Goal: Information Seeking & Learning: Check status

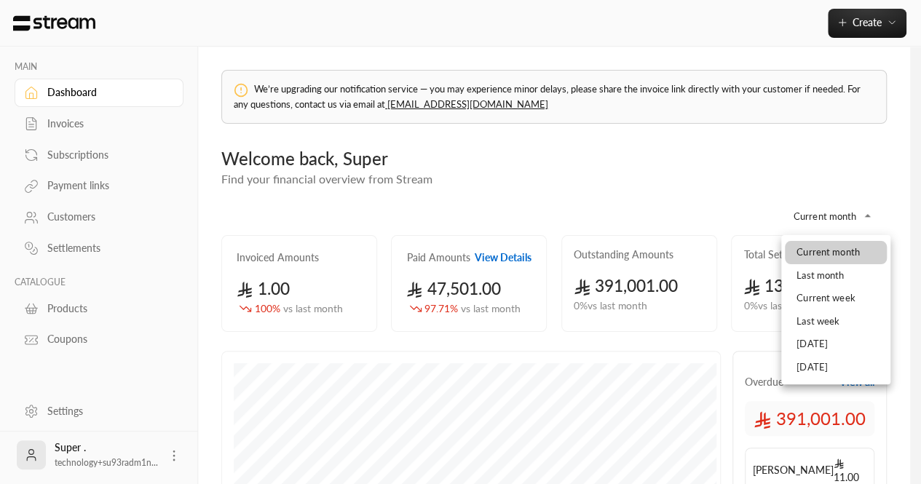
click at [837, 222] on body "**********" at bounding box center [460, 242] width 921 height 484
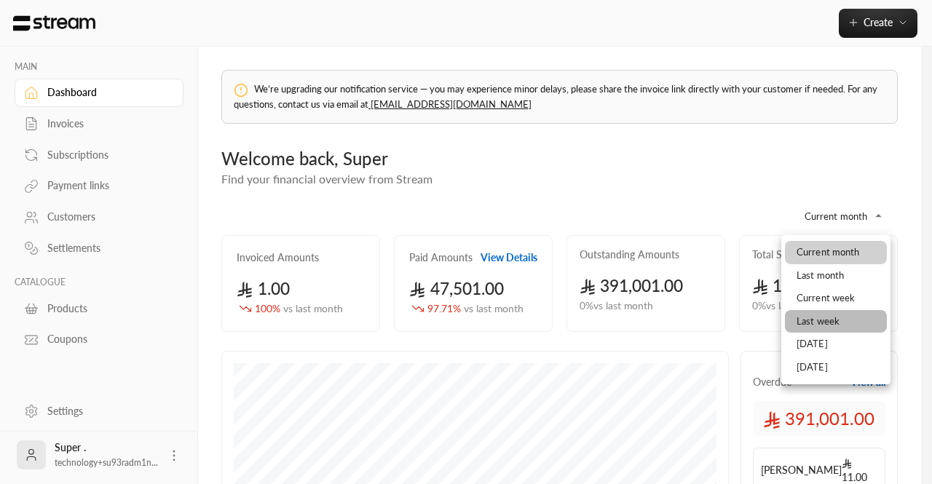
click at [809, 326] on li "Last week" at bounding box center [836, 321] width 102 height 23
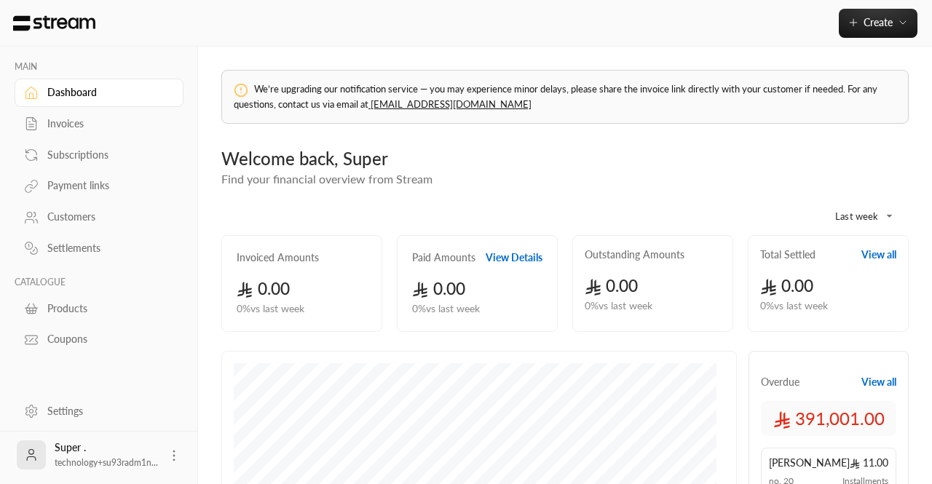
click at [836, 215] on body "MAIN Dashboard Invoices Subscriptions Payment links Customers Settlements CATAL…" at bounding box center [466, 242] width 932 height 484
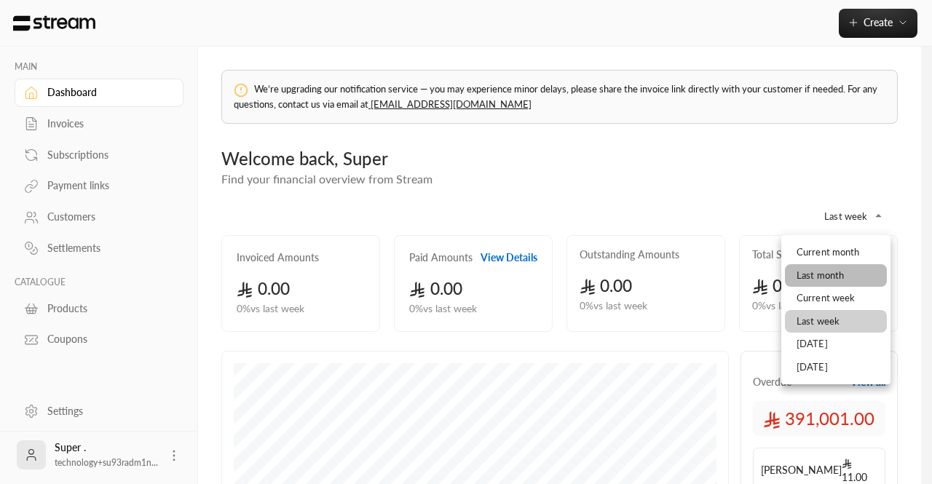
click at [803, 275] on li "Last month" at bounding box center [836, 275] width 102 height 23
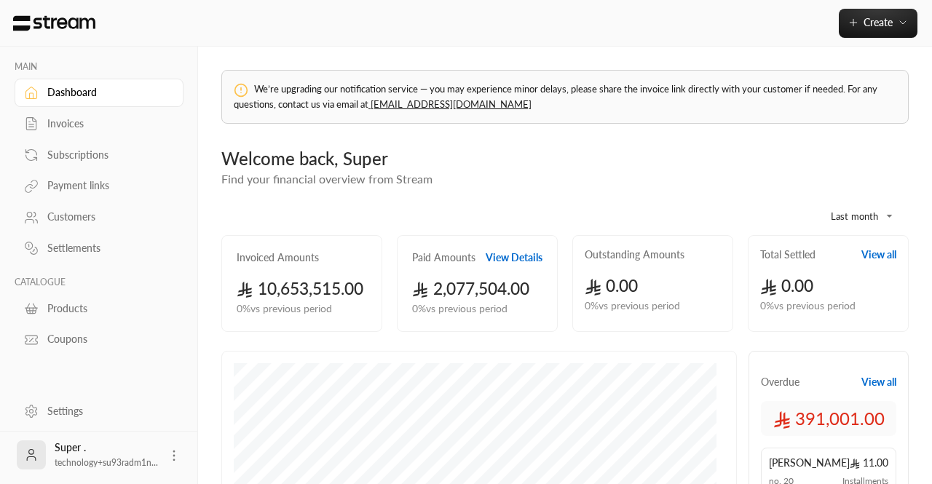
click at [826, 219] on body "**********" at bounding box center [466, 242] width 932 height 484
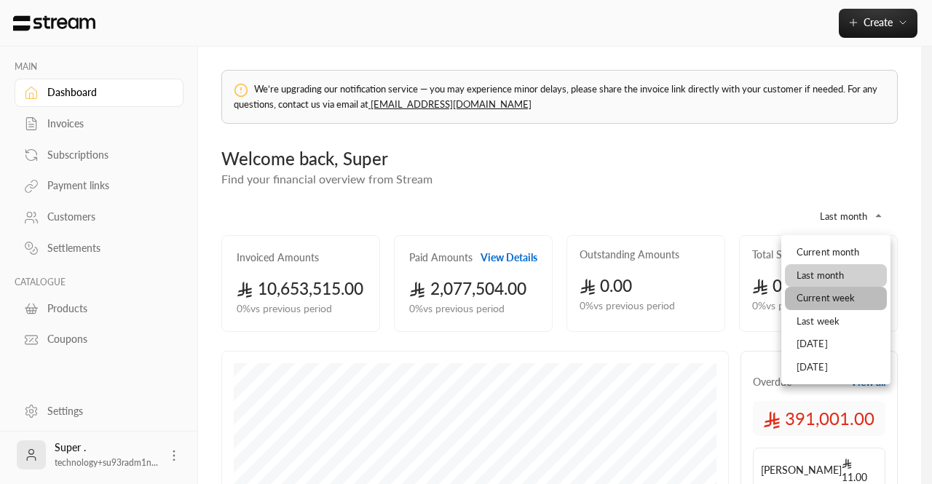
click at [807, 295] on li "Current week" at bounding box center [836, 298] width 102 height 23
type input "**********"
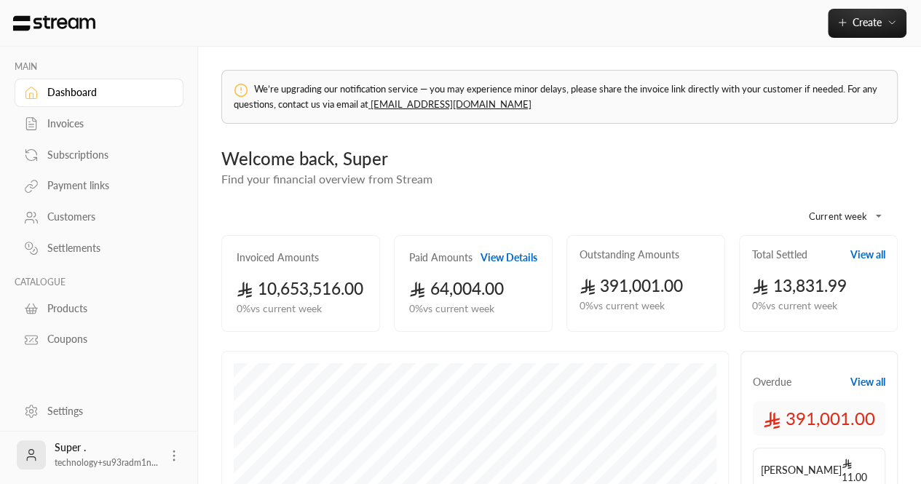
click at [0, 151] on div "MAIN Dashboard Invoices Subscriptions Payment links Customers Settlements CATAL…" at bounding box center [99, 200] width 198 height 307
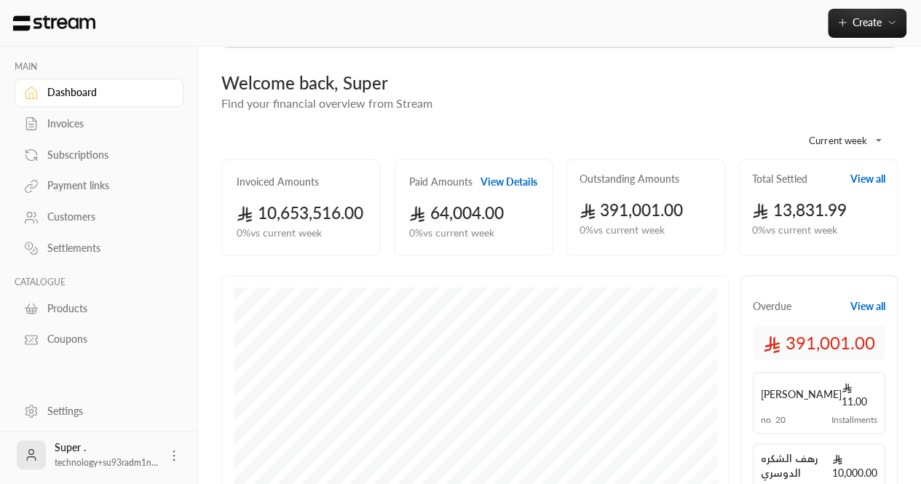
scroll to position [77, 0]
click at [469, 221] on div "64,004.00 0 % vs current week" at bounding box center [473, 220] width 128 height 40
click at [511, 184] on button "View Details" at bounding box center [509, 180] width 57 height 15
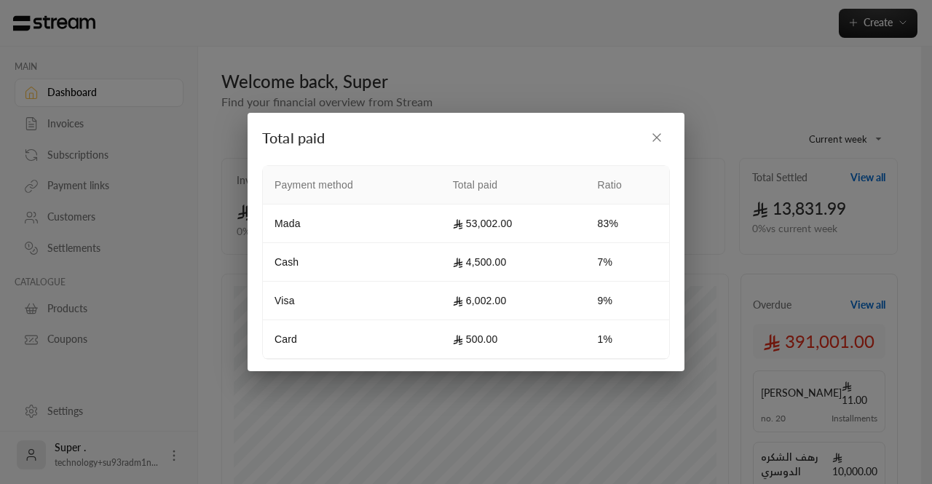
click at [487, 62] on div "Total paid Payment method Total paid Ratio Mada 53,002.00 83% Cash 4,500.00 7% …" at bounding box center [466, 242] width 932 height 484
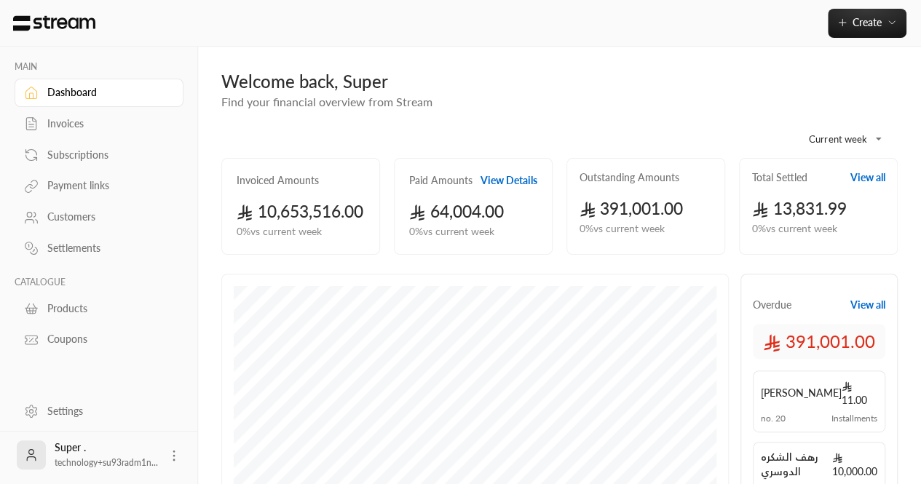
click at [497, 174] on button "View Details" at bounding box center [509, 180] width 57 height 15
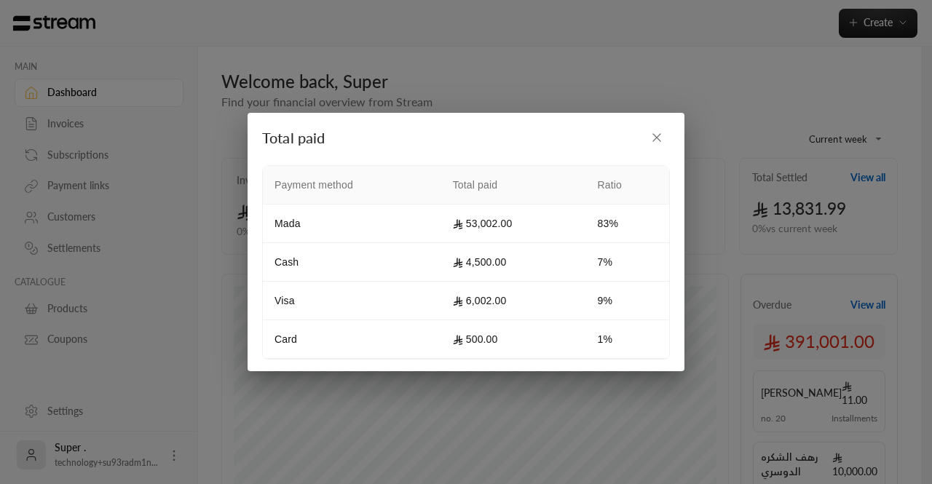
click at [452, 52] on div "Total paid Payment method Total paid Ratio Mada 53,002.00 83% Cash 4,500.00 7% …" at bounding box center [466, 242] width 932 height 484
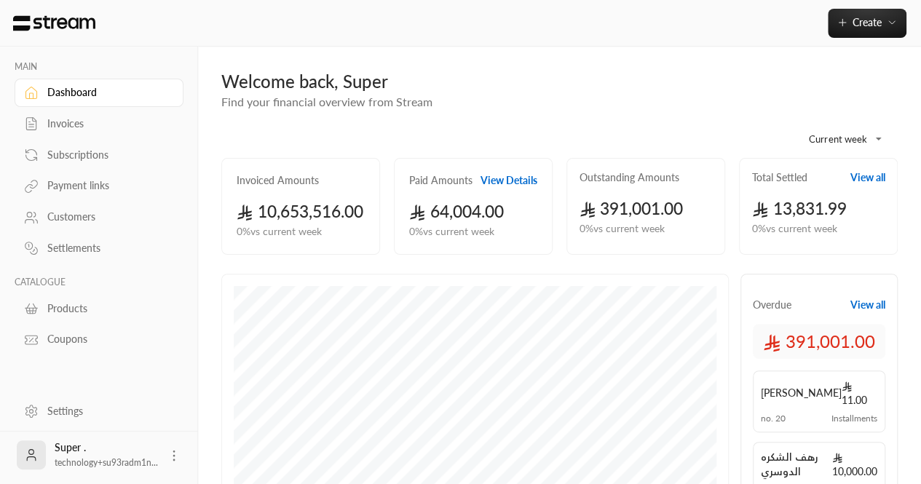
click at [529, 177] on button "View Details" at bounding box center [509, 180] width 57 height 15
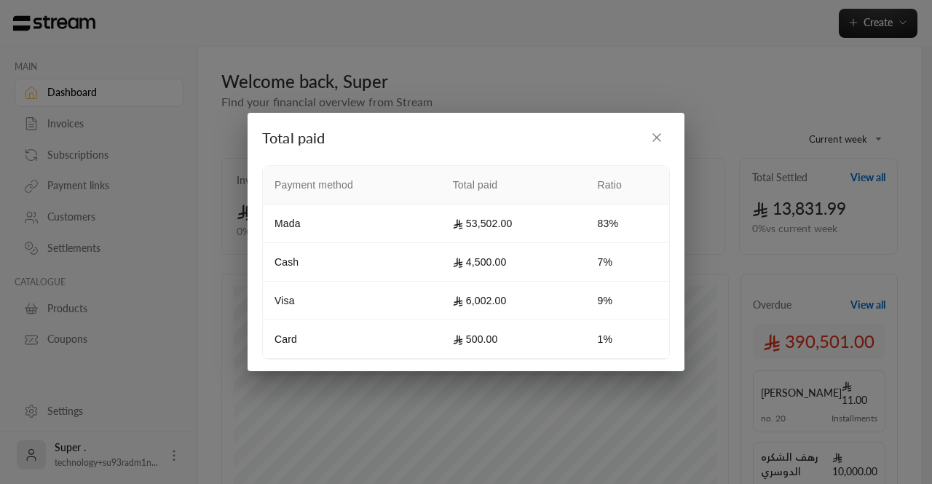
click at [441, 60] on div "Total paid Payment method Total paid Ratio Mada 53,502.00 83% Cash 4,500.00 7% …" at bounding box center [466, 242] width 932 height 484
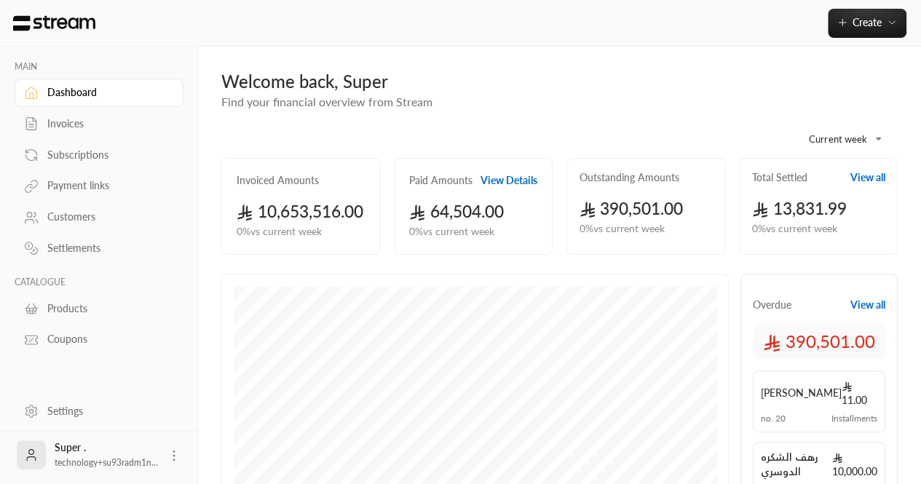
click at [0, 170] on div "MAIN Dashboard Invoices Subscriptions Payment links Customers Settlements CATAL…" at bounding box center [99, 200] width 198 height 307
